Goal: Task Accomplishment & Management: Complete application form

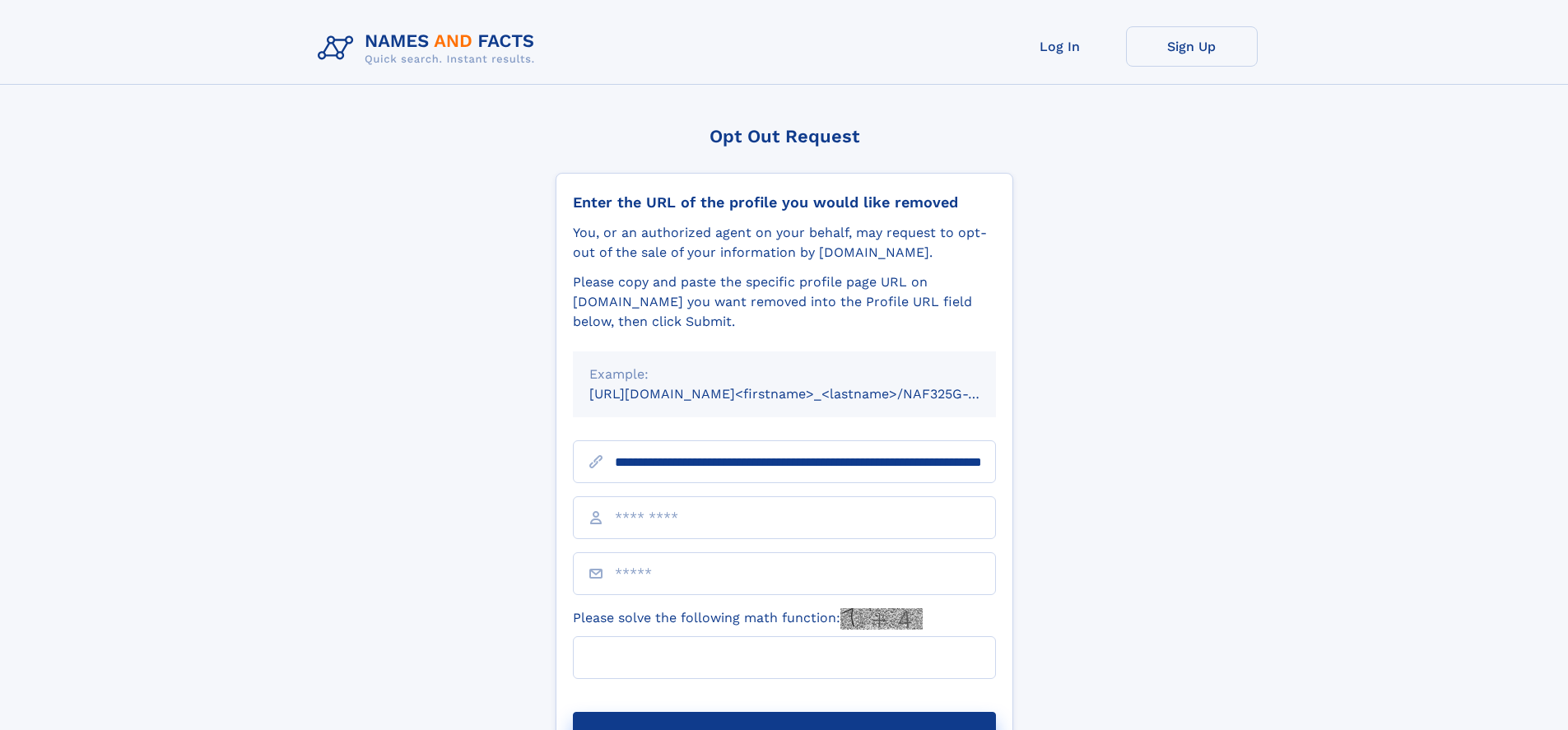
scroll to position [0, 171]
type input "**********"
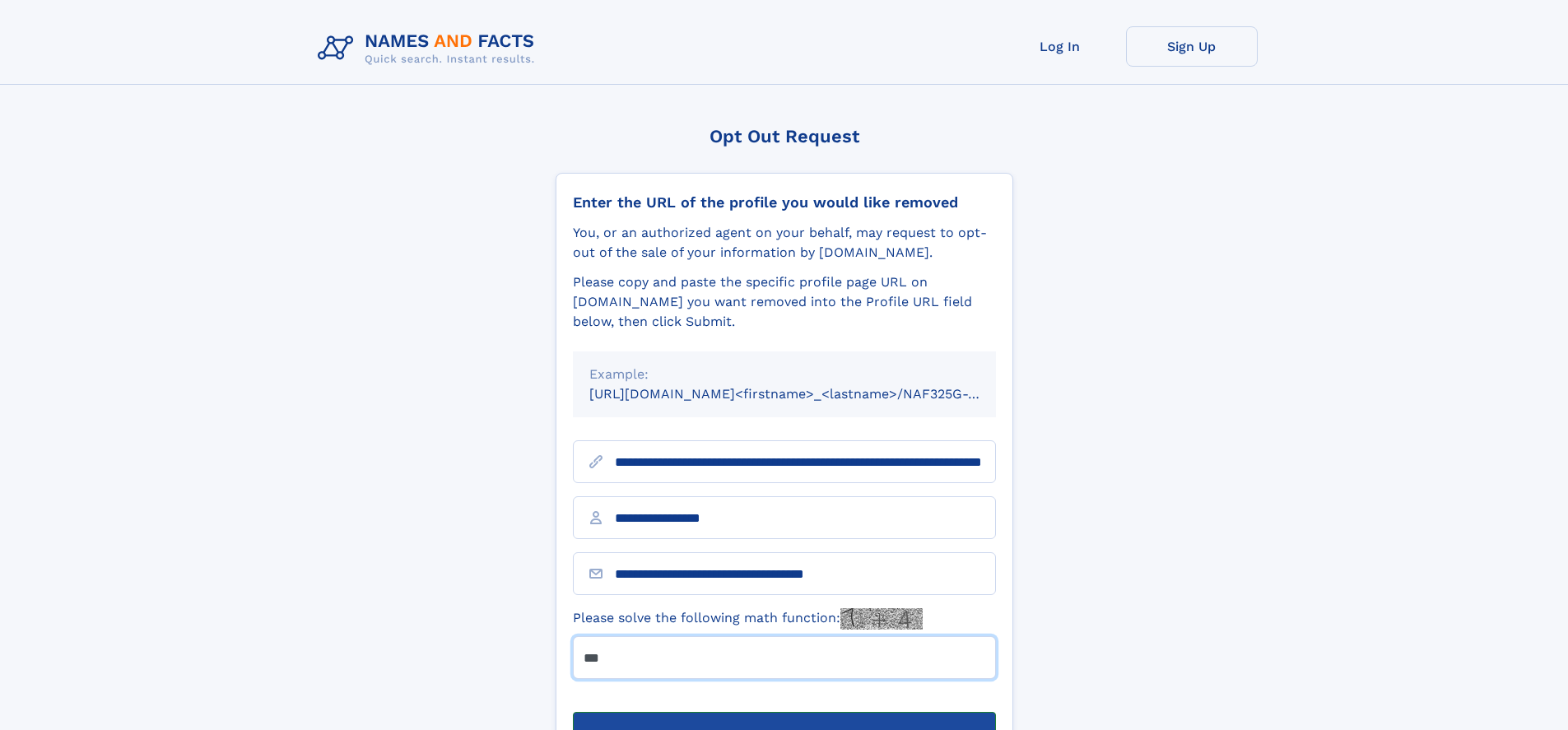
type input "***"
click at [784, 711] on button "Submit Opt Out Request" at bounding box center [784, 738] width 423 height 53
